Goal: Information Seeking & Learning: Learn about a topic

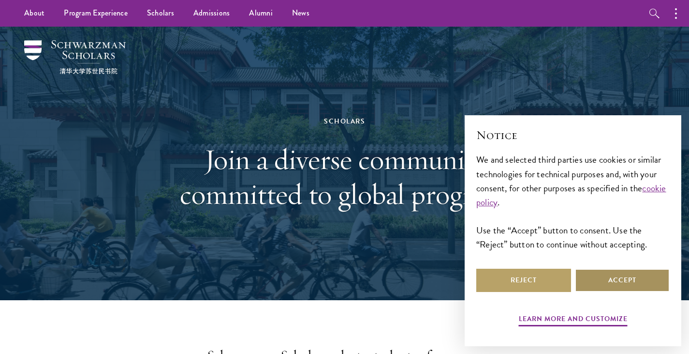
click at [627, 280] on button "Accept" at bounding box center [622, 279] width 95 height 23
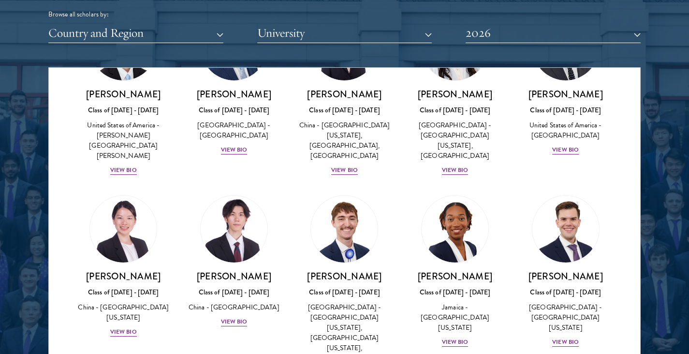
scroll to position [4776, 0]
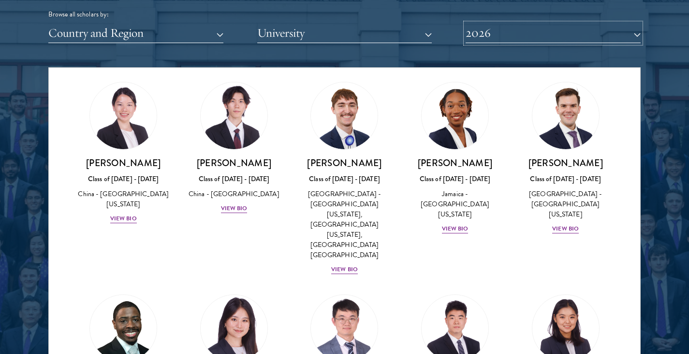
click at [545, 36] on button "2026" at bounding box center [553, 33] width 175 height 20
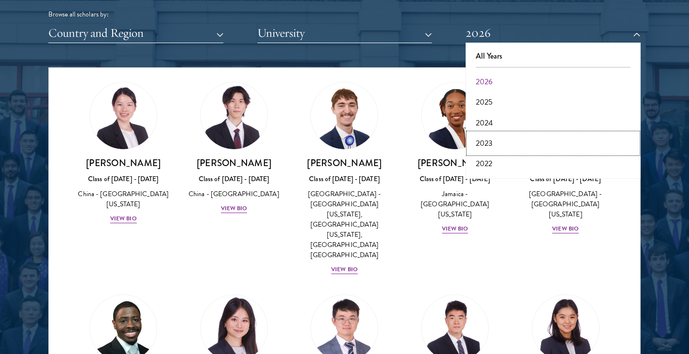
click at [502, 145] on button "2023" at bounding box center [553, 143] width 169 height 20
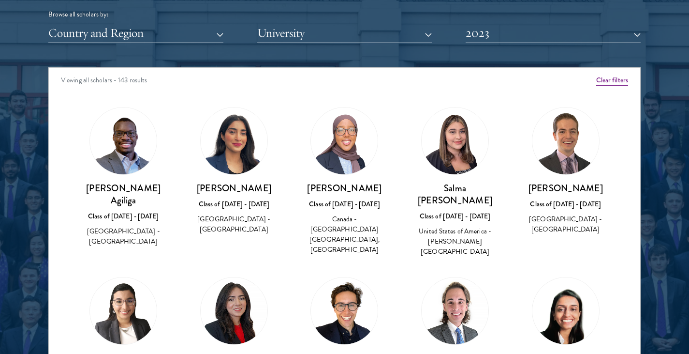
scroll to position [0, 0]
click at [567, 33] on button "2023" at bounding box center [553, 33] width 175 height 20
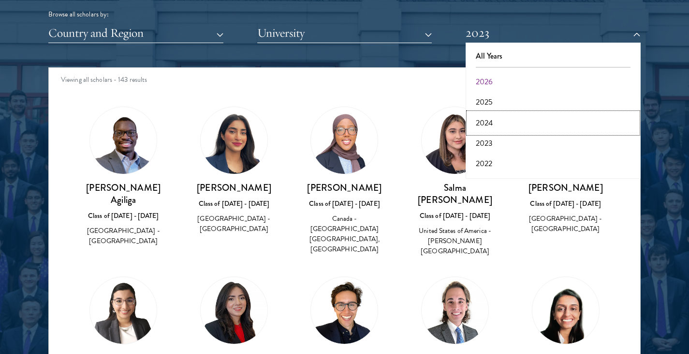
click at [510, 117] on button "2024" at bounding box center [553, 123] width 169 height 20
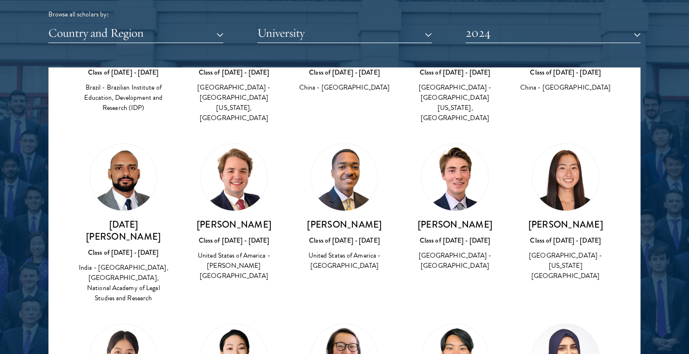
scroll to position [3939, 0]
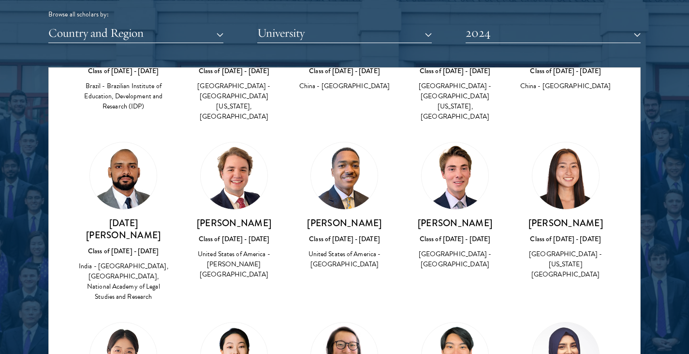
click at [132, 322] on img at bounding box center [123, 355] width 67 height 67
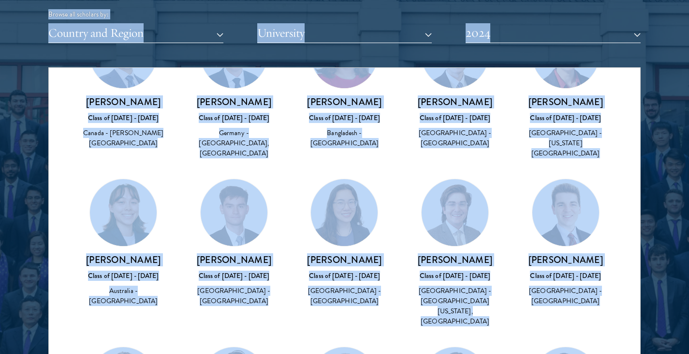
scroll to position [0, 0]
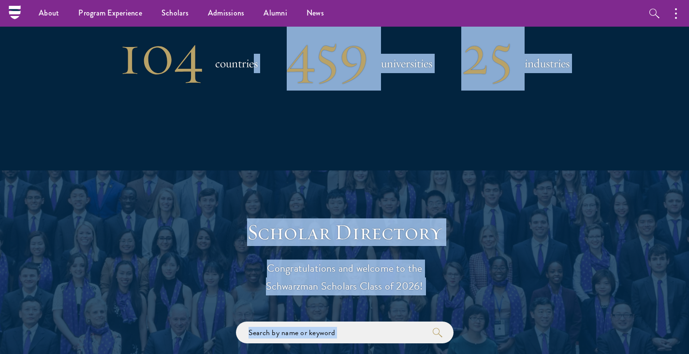
drag, startPoint x: 119, startPoint y: 208, endPoint x: 253, endPoint y: -46, distance: 287.7
